Goal: Information Seeking & Learning: Learn about a topic

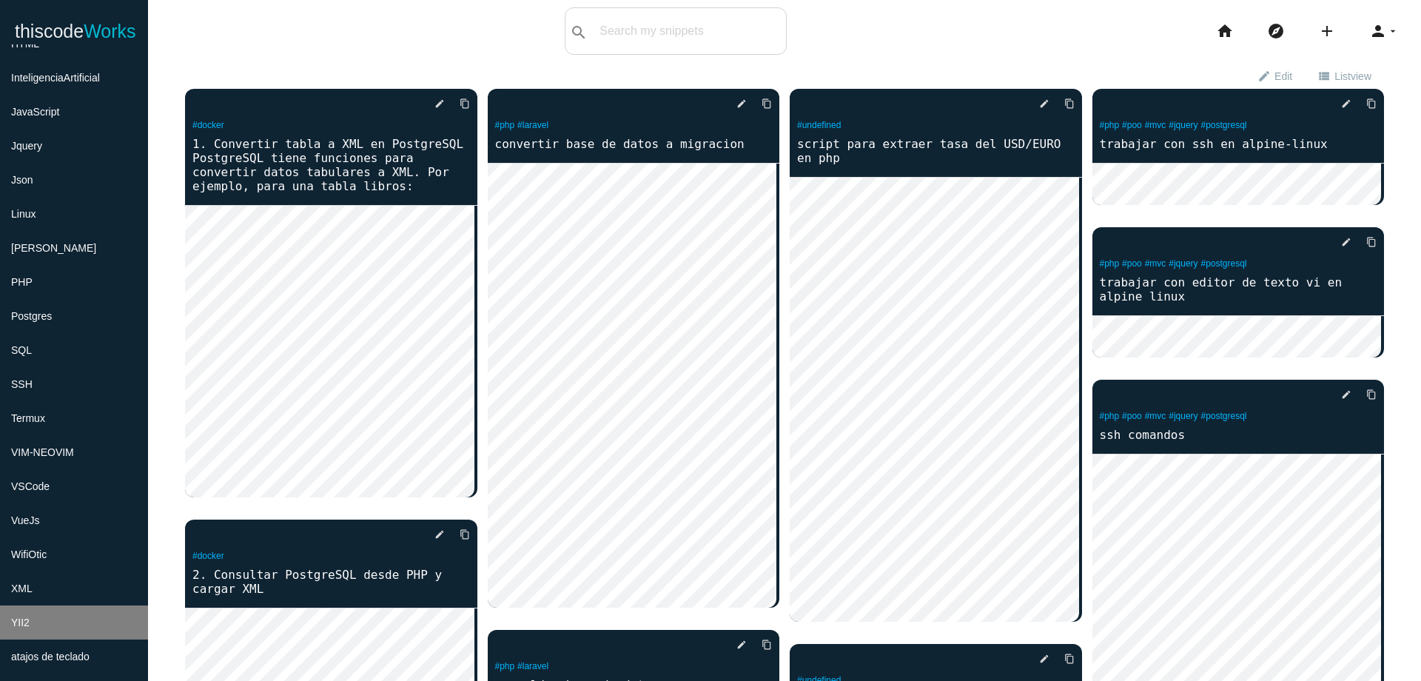
scroll to position [444, 0]
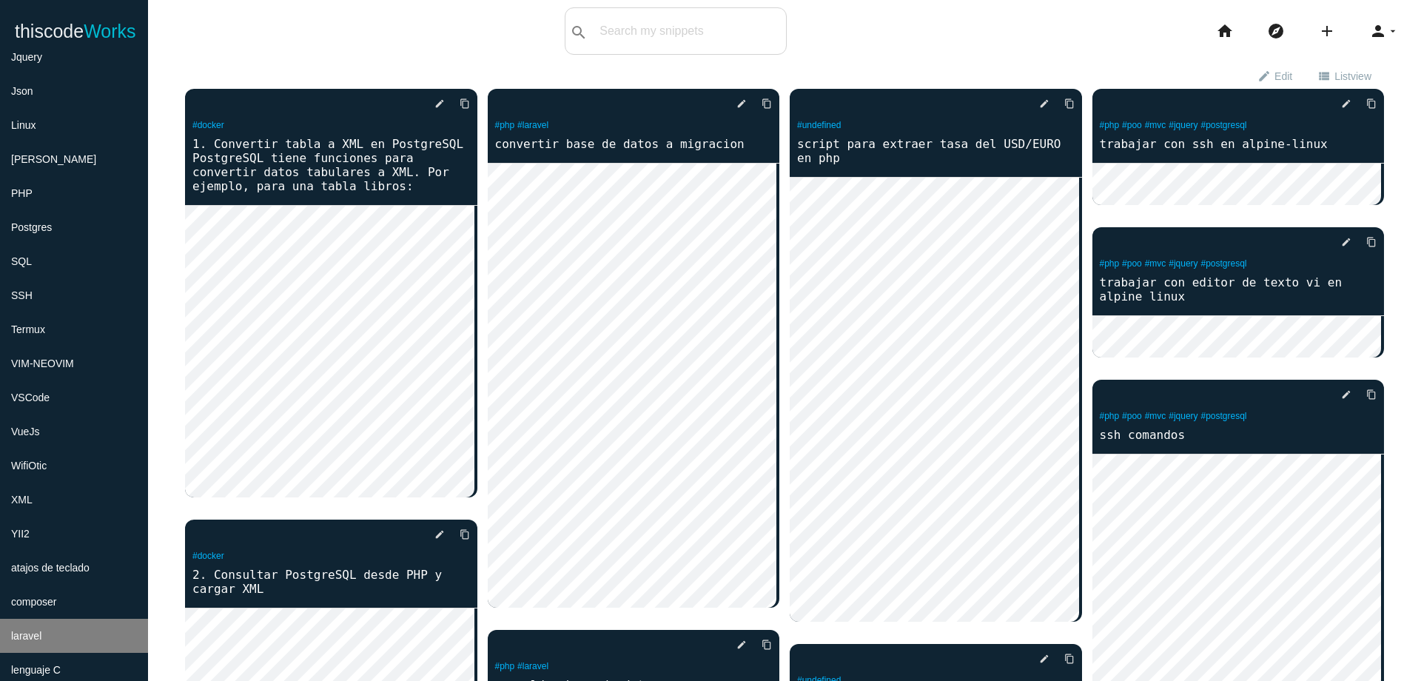
click at [78, 640] on li "laravel" at bounding box center [74, 636] width 148 height 34
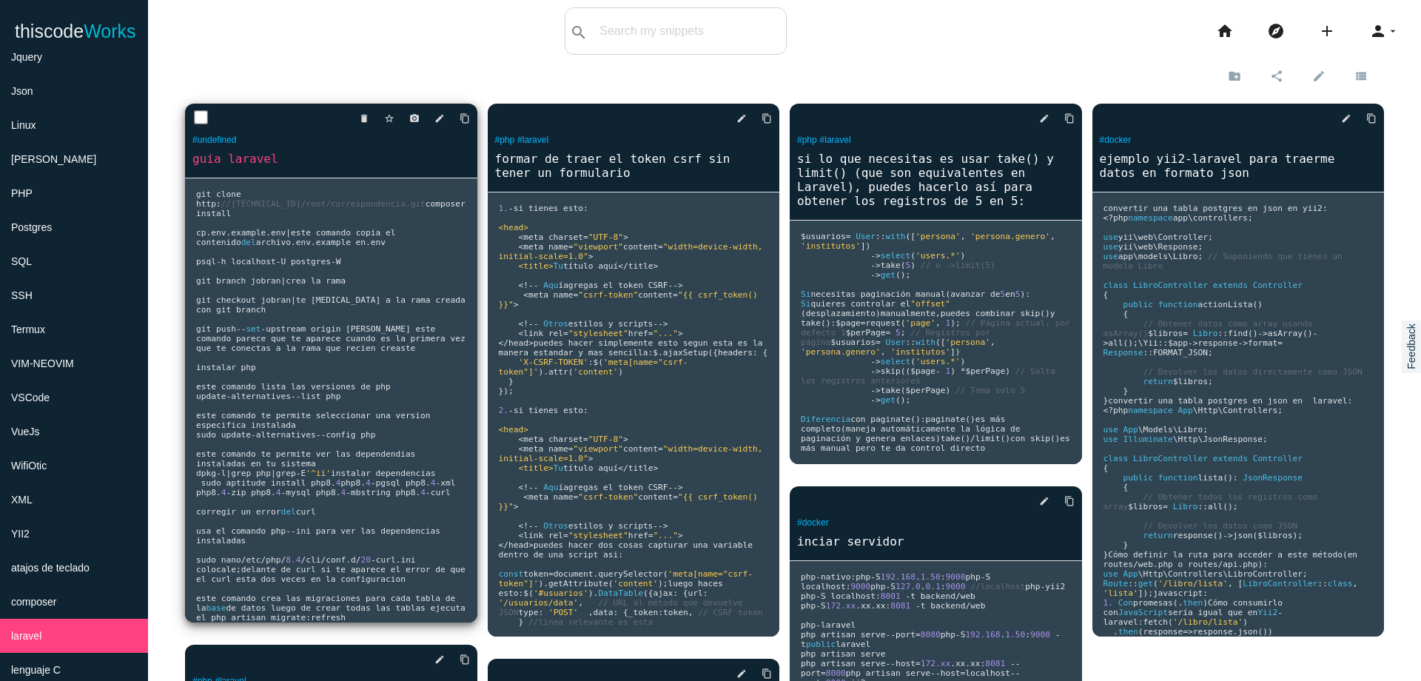
click at [410, 311] on span "te [MEDICAL_DATA] a la rama creada con git branch git push" at bounding box center [333, 314] width 275 height 38
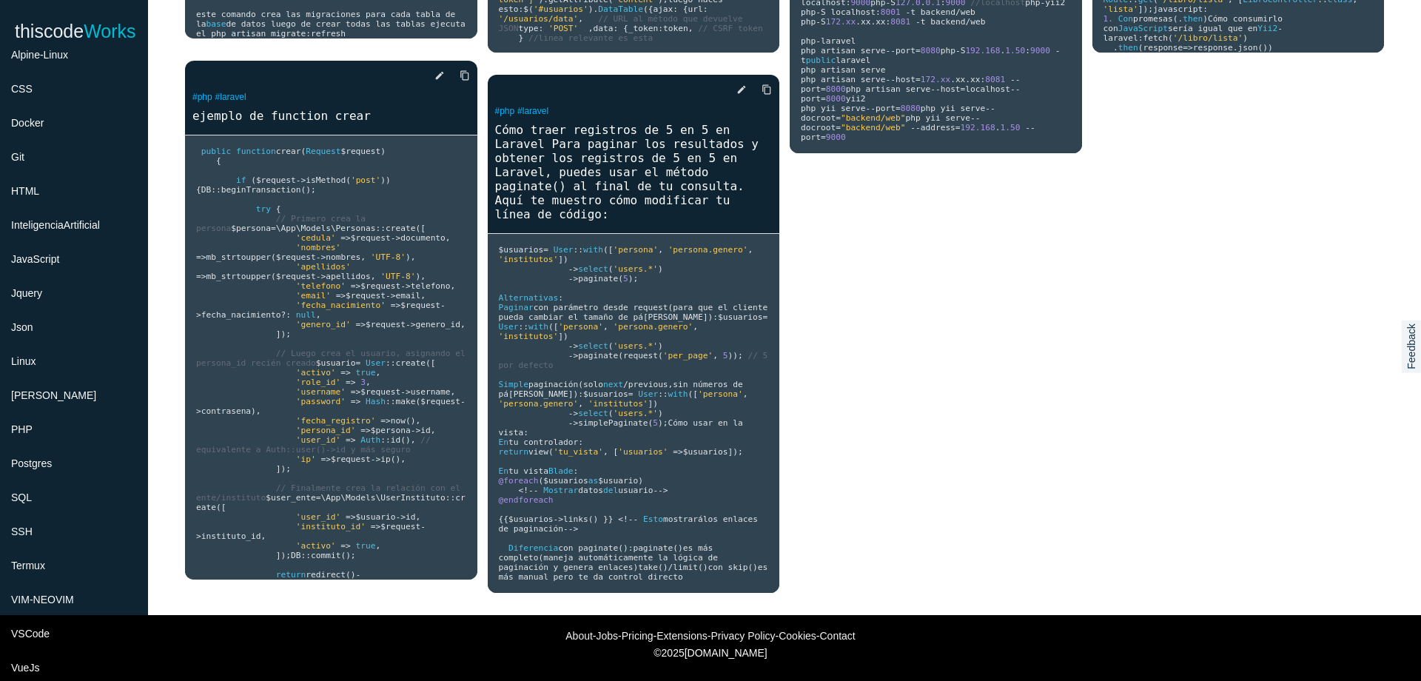
scroll to position [178, 0]
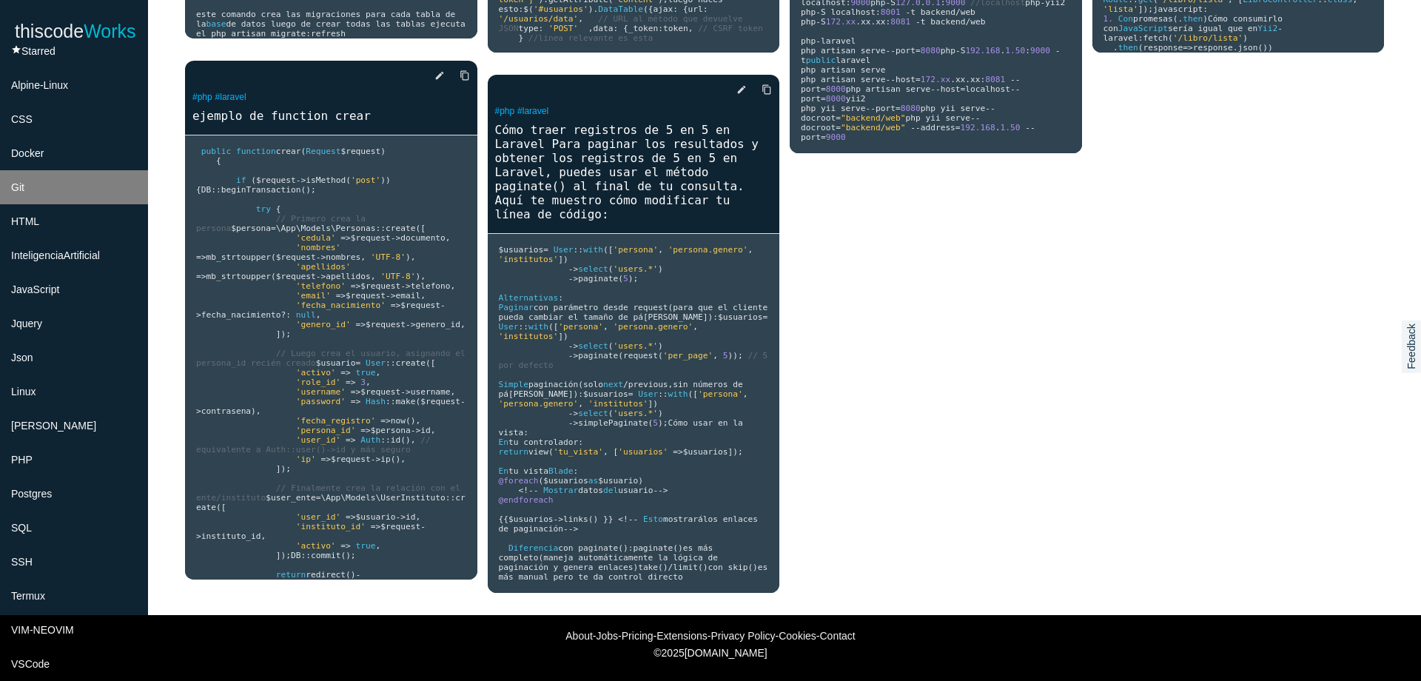
click at [29, 195] on li "Git" at bounding box center [74, 187] width 148 height 34
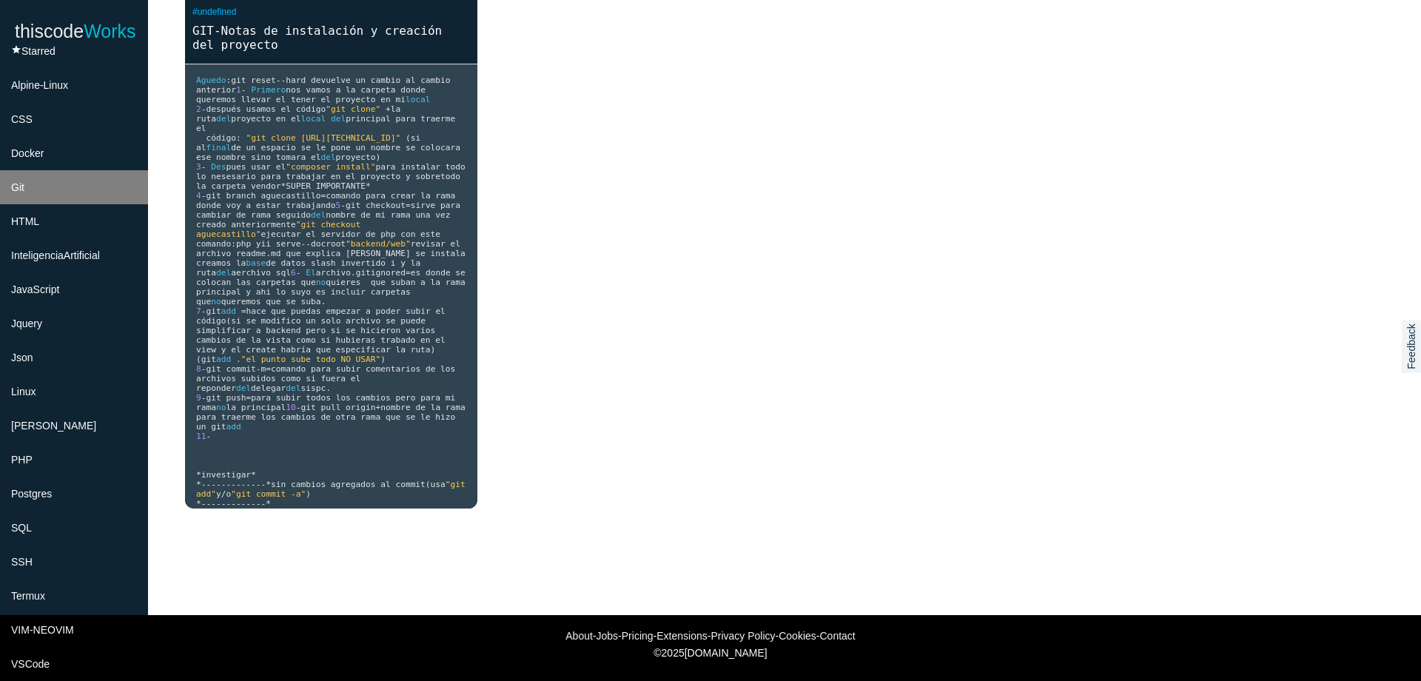
scroll to position [128, 0]
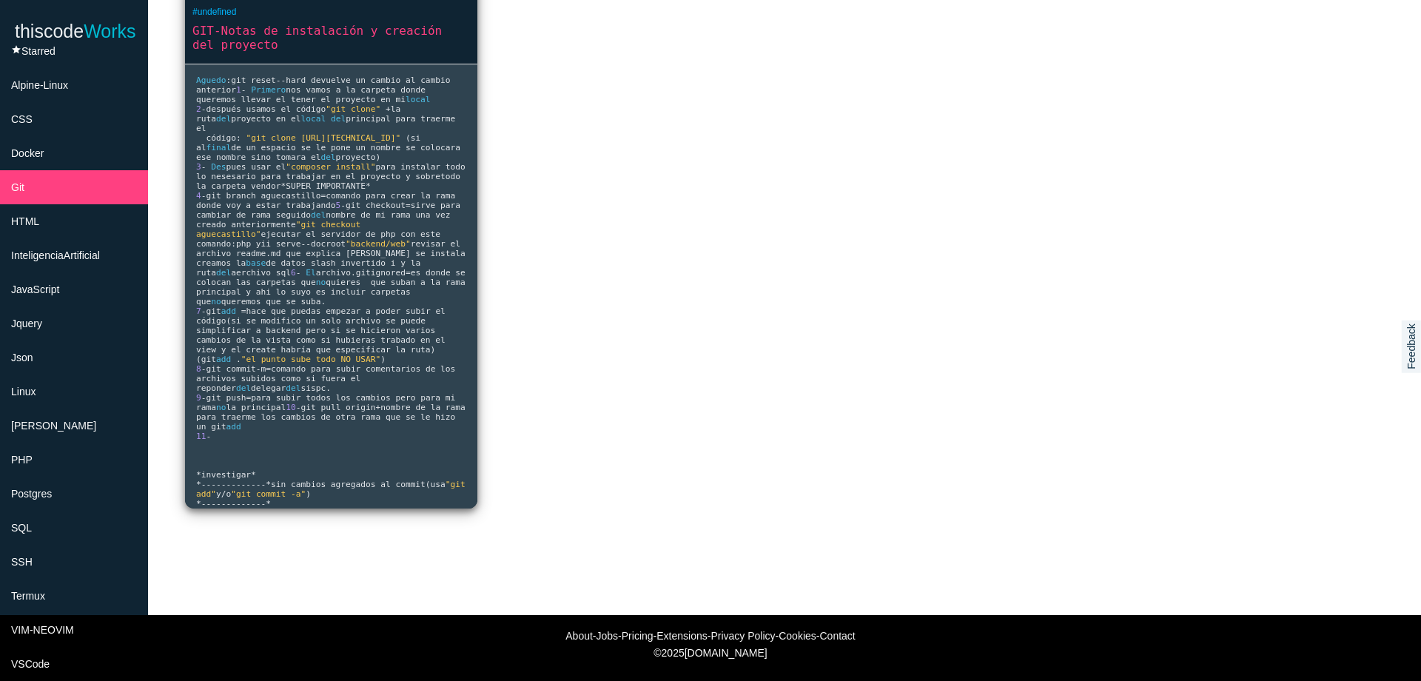
click at [342, 96] on pre "[PERSON_NAME] : git reset -- hard devuelve un cambio al cambio anterior 1 - Pri…" at bounding box center [331, 286] width 292 height 444
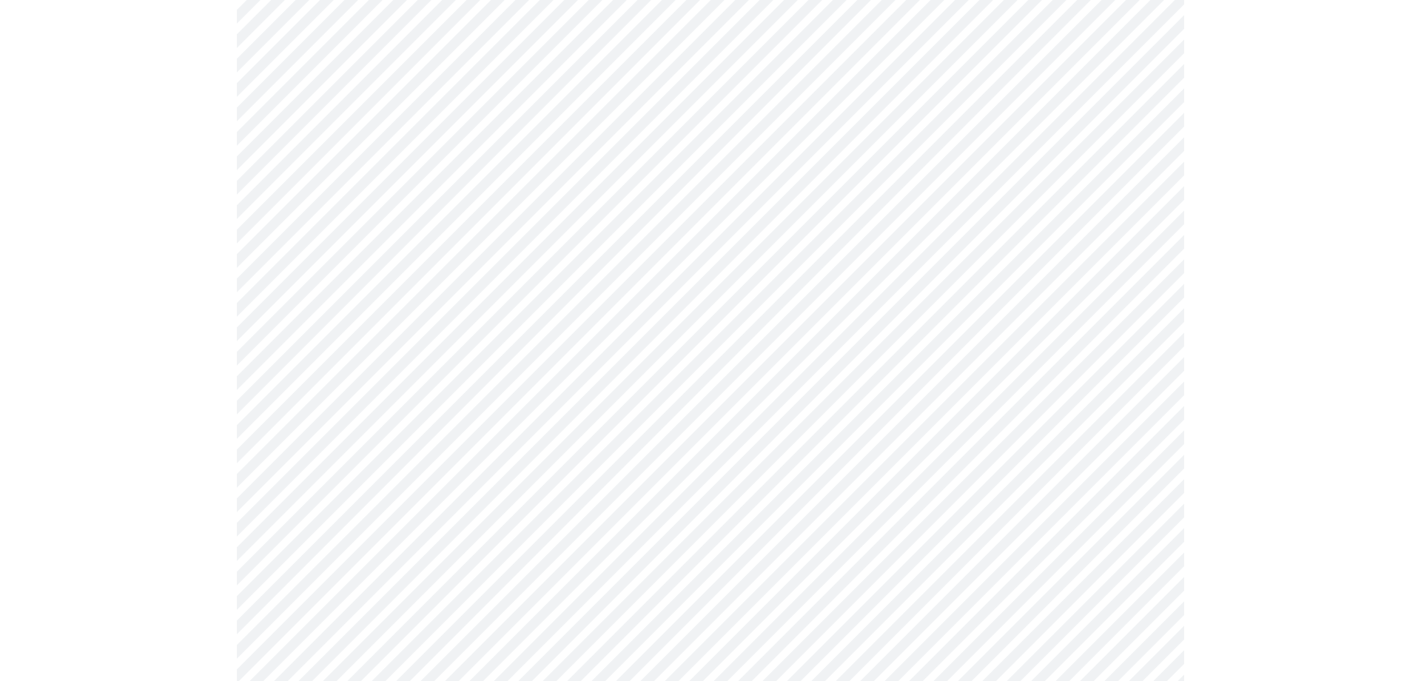
scroll to position [1599, 0]
